Goal: Transaction & Acquisition: Purchase product/service

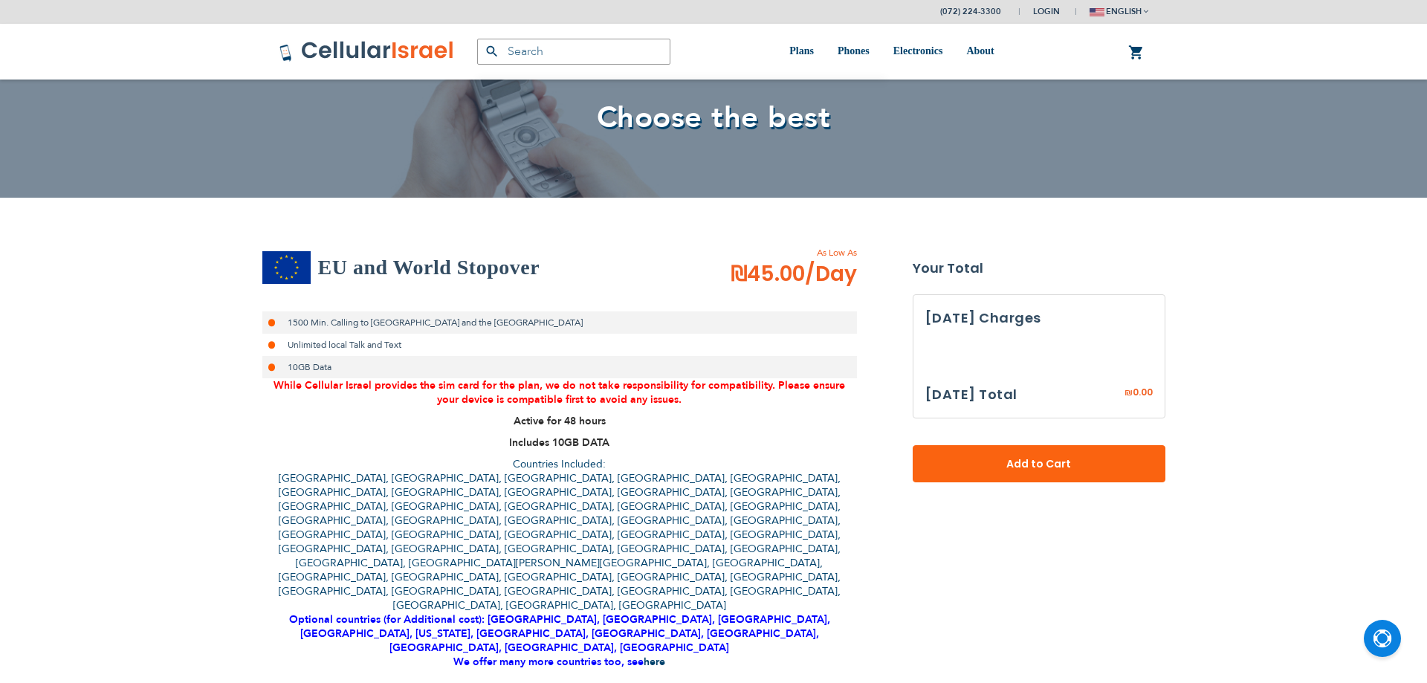
select select
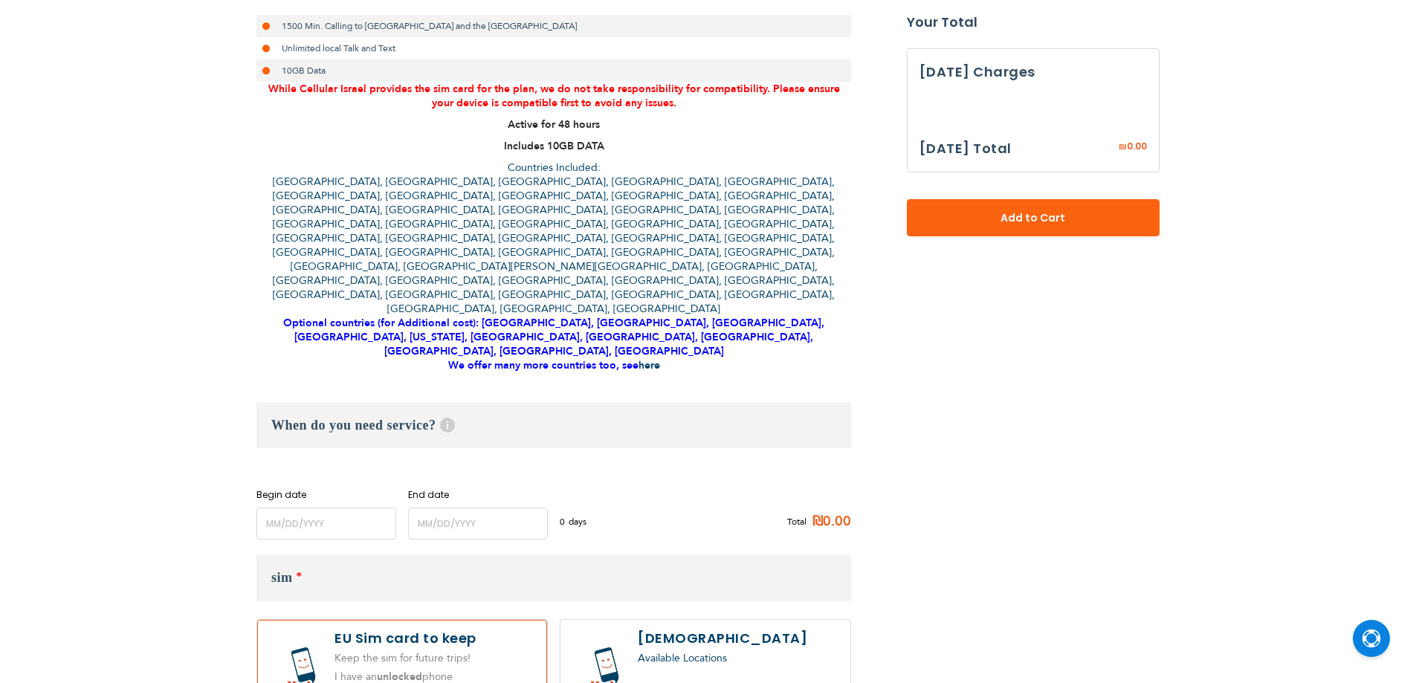
scroll to position [297, 0]
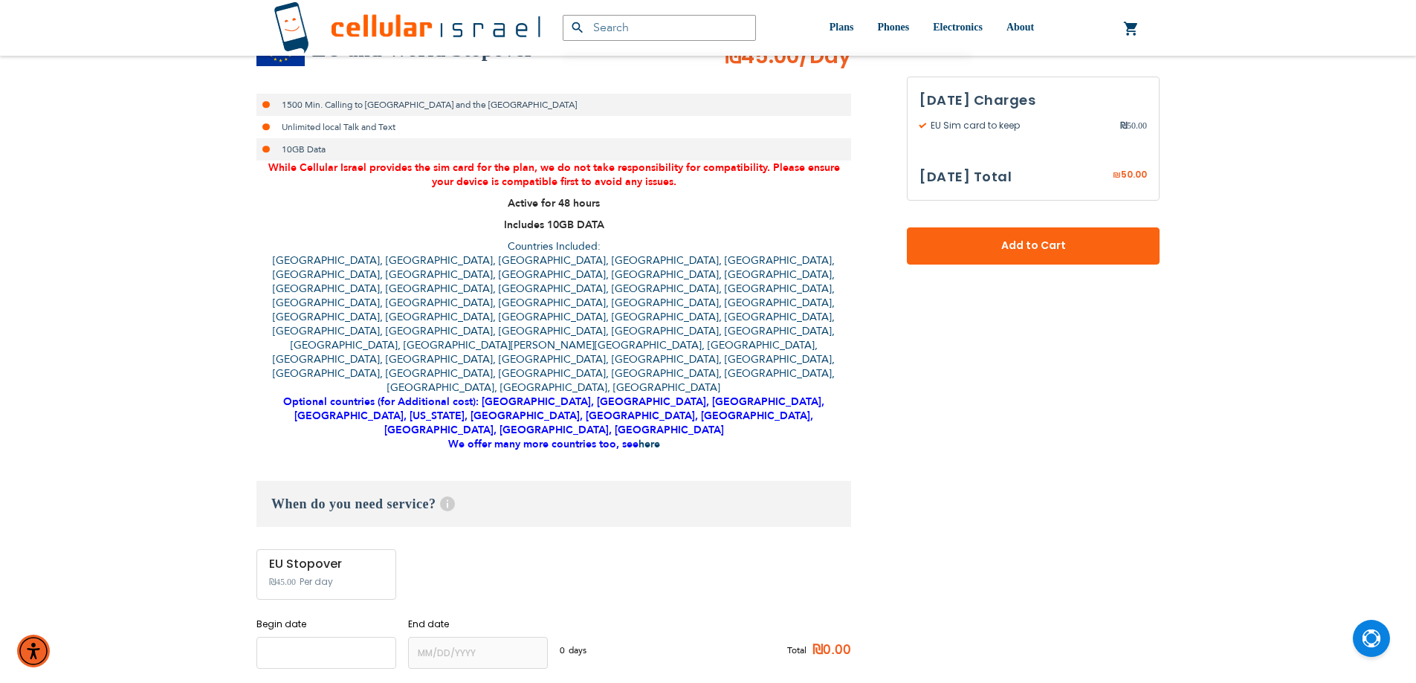
click at [321, 637] on input "name" at bounding box center [326, 653] width 140 height 32
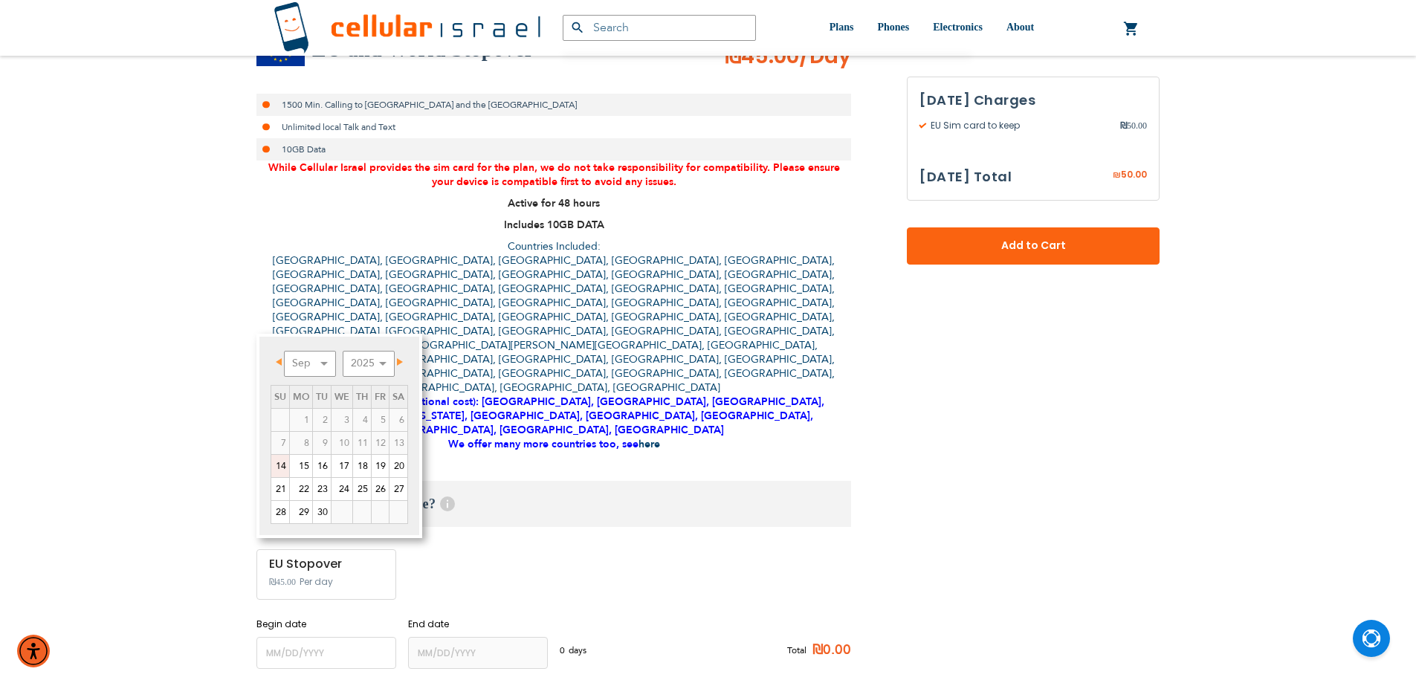
click at [282, 465] on link "14" at bounding box center [280, 466] width 18 height 22
type input "[DATE]"
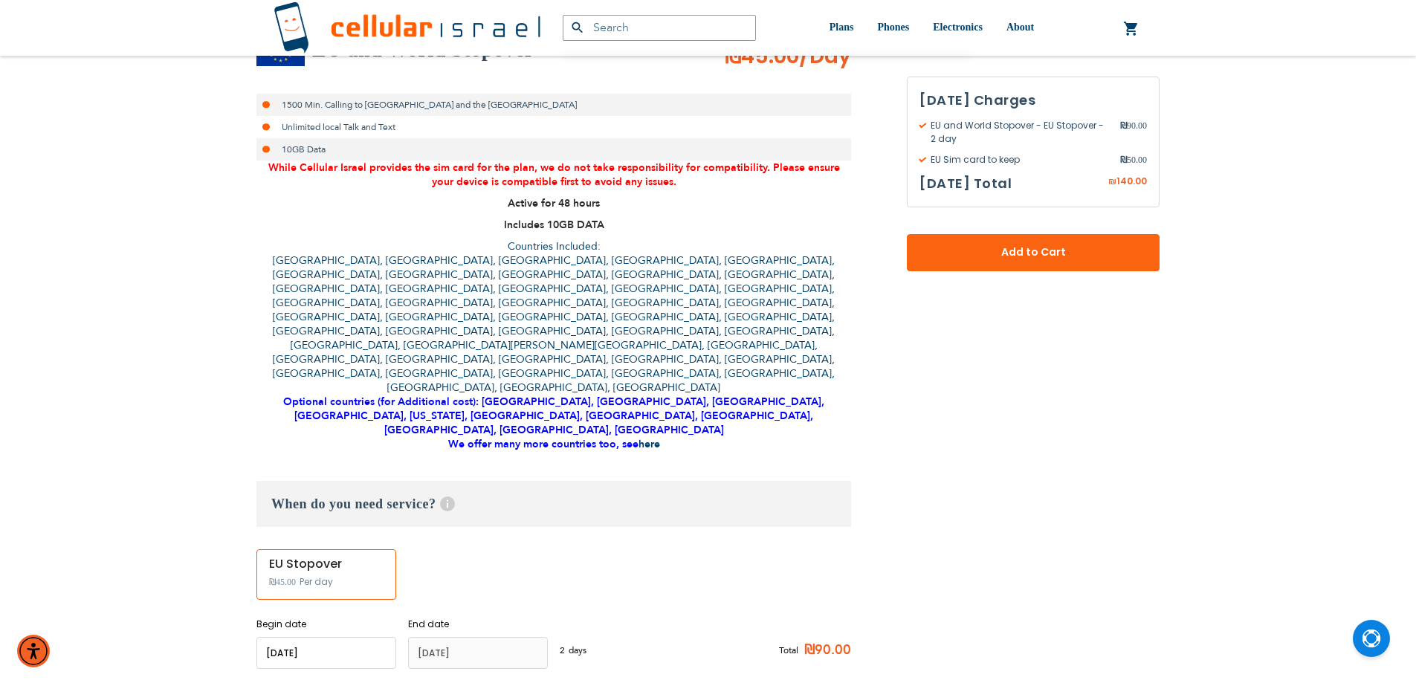
click at [349, 637] on input "name" at bounding box center [326, 653] width 140 height 32
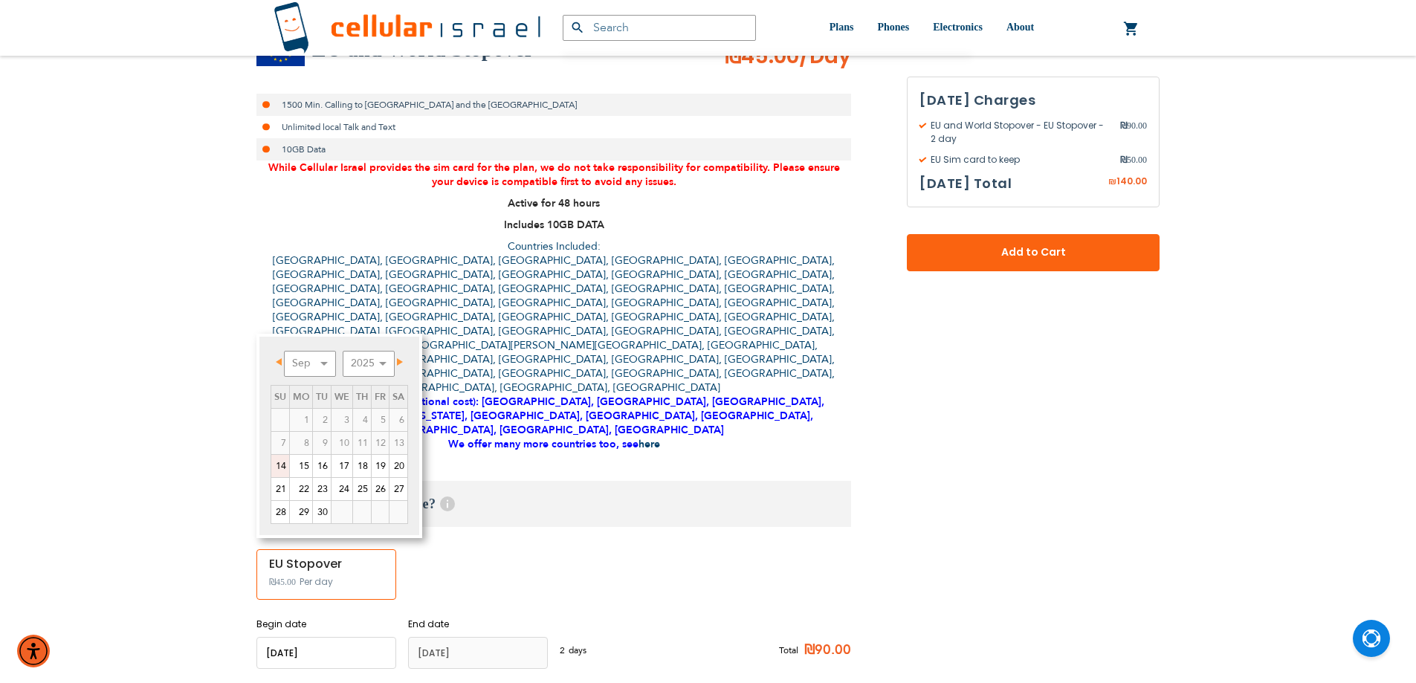
click at [503, 549] on div "EU Stopover ₪45.00 Per day" at bounding box center [553, 574] width 595 height 51
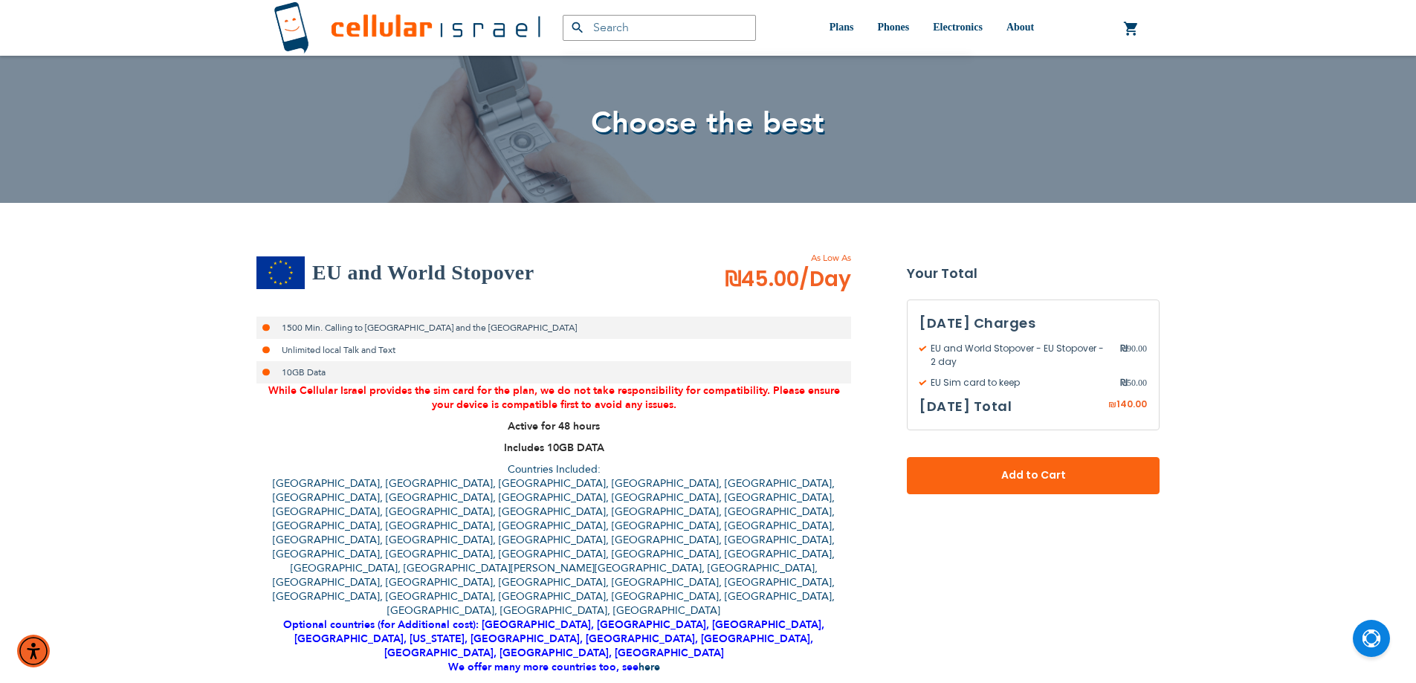
scroll to position [0, 0]
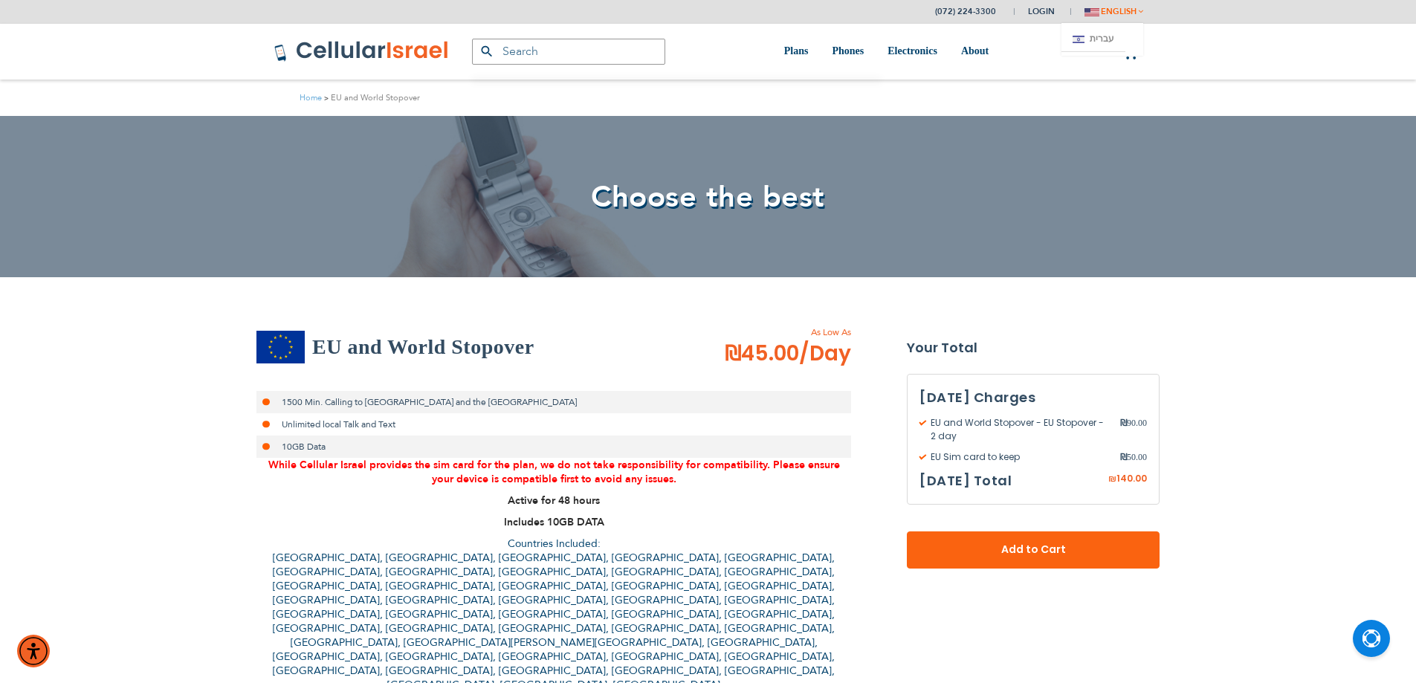
click at [1137, 7] on button "english" at bounding box center [1113, 12] width 59 height 22
